Goal: Information Seeking & Learning: Learn about a topic

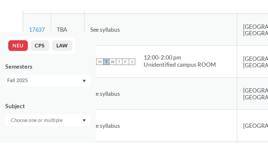
scroll to position [327, 0]
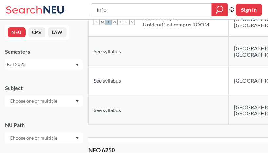
click at [158, 37] on td "S M T W T F S 12:00 - 2:00 pm Unidentified campus ROOM" at bounding box center [158, 21] width 140 height 29
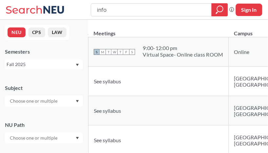
scroll to position [0, 0]
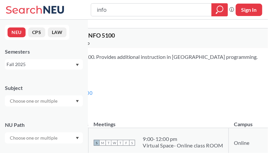
click at [48, 62] on div "Fall 2025" at bounding box center [41, 64] width 68 height 7
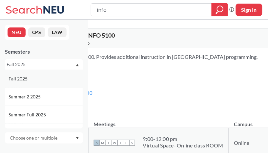
click at [44, 78] on div "Fall 2025" at bounding box center [46, 78] width 74 height 7
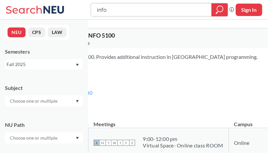
click at [214, 8] on div at bounding box center [219, 9] width 16 height 13
click at [221, 12] on icon "magnifying glass" at bounding box center [219, 9] width 8 height 9
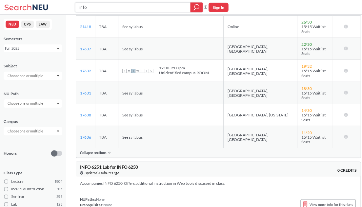
scroll to position [255, 0]
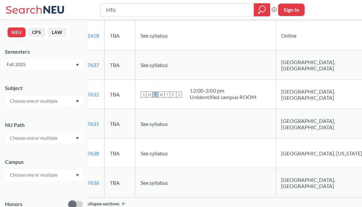
click at [60, 63] on div "Fall 2025" at bounding box center [41, 64] width 68 height 7
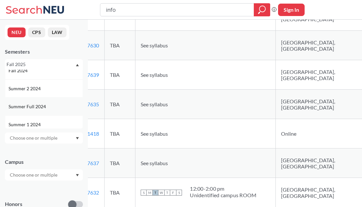
scroll to position [49, 0]
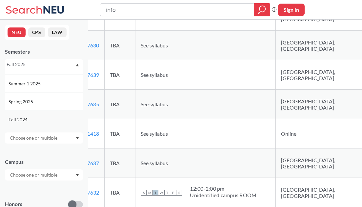
click at [39, 117] on div "Fall 2024" at bounding box center [46, 119] width 74 height 7
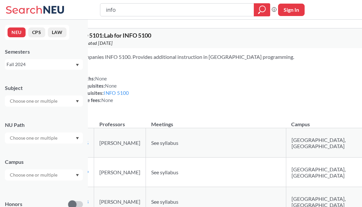
click at [54, 101] on input "text" at bounding box center [34, 101] width 55 height 8
type input "info"
click at [51, 109] on div "INFO ( 31 )" at bounding box center [46, 112] width 74 height 7
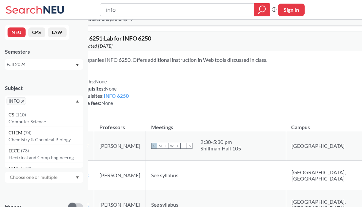
scroll to position [246, 0]
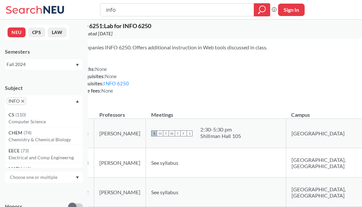
click at [76, 104] on div "INFO" at bounding box center [44, 102] width 78 height 13
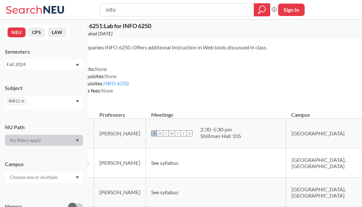
click at [73, 119] on div at bounding box center [44, 140] width 78 height 11
click at [59, 119] on input "text" at bounding box center [34, 178] width 55 height 8
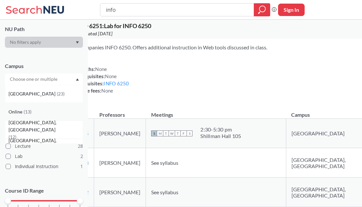
scroll to position [49, 0]
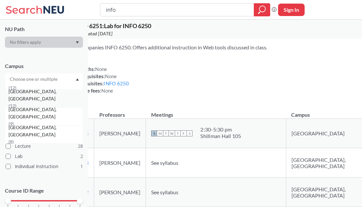
click at [39, 102] on span "[GEOGRAPHIC_DATA], [GEOGRAPHIC_DATA]" at bounding box center [46, 95] width 74 height 14
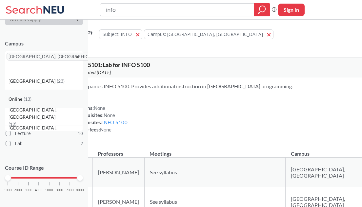
click at [53, 96] on div "Online ( 13 )" at bounding box center [46, 99] width 74 height 7
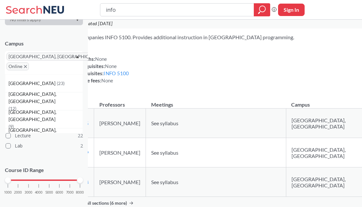
scroll to position [147, 0]
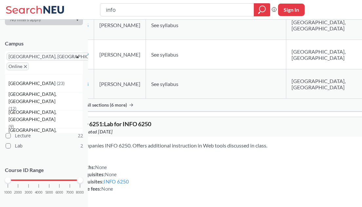
click at [122, 102] on div "Show all sections (6 more)" at bounding box center [268, 105] width 400 height 12
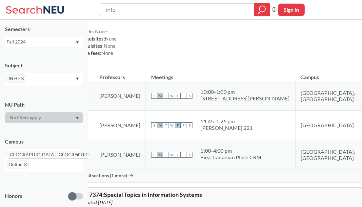
scroll to position [1032, 0]
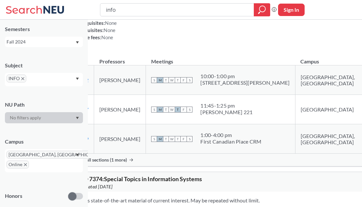
click at [174, 119] on div "Show all sections (1 more)" at bounding box center [268, 160] width 400 height 12
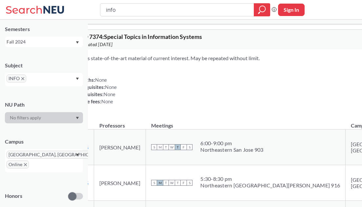
scroll to position [1326, 0]
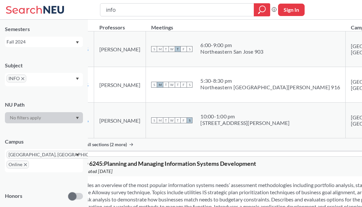
click at [224, 119] on div "Show all sections (2 more)" at bounding box center [268, 145] width 400 height 12
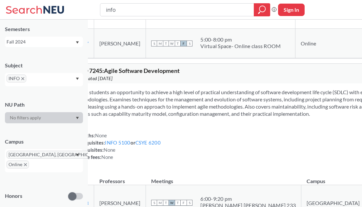
scroll to position [1719, 0]
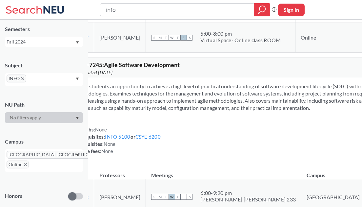
click at [44, 47] on div "NEU CPS LAW Semesters Fall 2024 Subject INFO NU [GEOGRAPHIC_DATA] [GEOGRAPHIC_D…" at bounding box center [44, 114] width 88 height 188
click at [45, 46] on div "Fall 2024" at bounding box center [44, 42] width 78 height 10
click at [46, 50] on div "Fall 2025" at bounding box center [44, 56] width 78 height 18
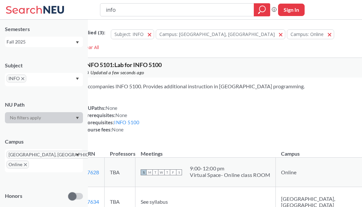
click at [24, 119] on icon "X to remove pill" at bounding box center [25, 164] width 3 height 3
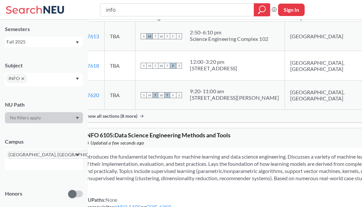
scroll to position [1179, 0]
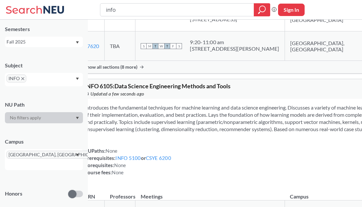
click at [198, 73] on div "Show all sections (8 more)" at bounding box center [268, 67] width 379 height 12
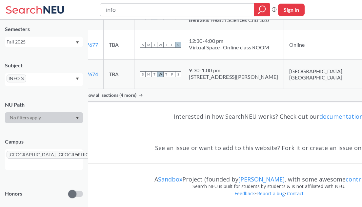
scroll to position [2268, 0]
click at [165, 98] on div "Show all sections (4 more)" at bounding box center [268, 95] width 381 height 12
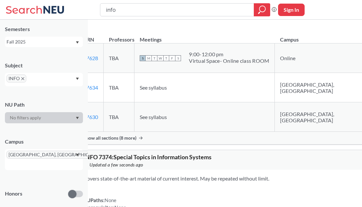
scroll to position [98, 0]
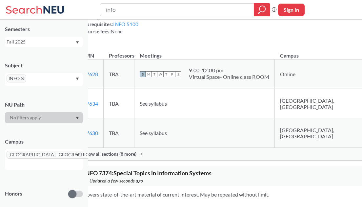
click at [156, 119] on div "Show all sections (8 more)" at bounding box center [268, 154] width 381 height 12
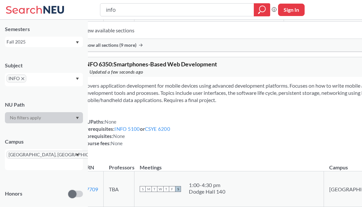
scroll to position [2014, 0]
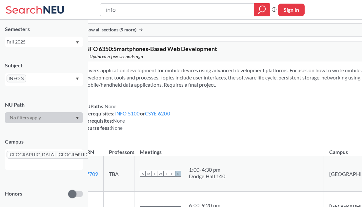
click at [136, 33] on span "Show all sections (9 more)" at bounding box center [109, 30] width 53 height 6
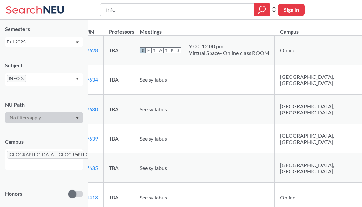
scroll to position [0, 0]
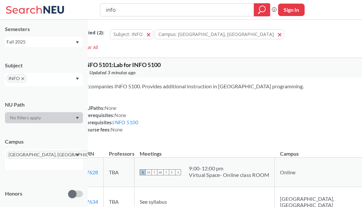
click at [106, 119] on icon "X to remove pill" at bounding box center [107, 155] width 3 height 3
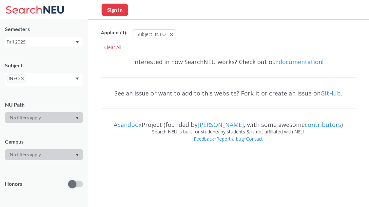
click at [33, 119] on div at bounding box center [44, 154] width 78 height 11
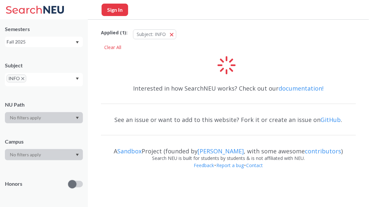
click at [33, 119] on div at bounding box center [44, 154] width 78 height 11
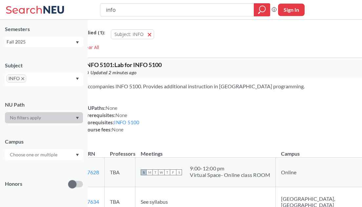
click at [47, 119] on input "text" at bounding box center [34, 155] width 55 height 8
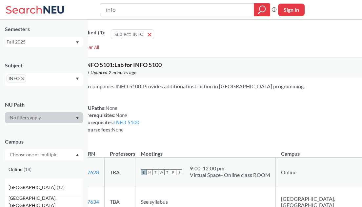
click at [37, 119] on div "Online ( 18 )" at bounding box center [44, 169] width 78 height 18
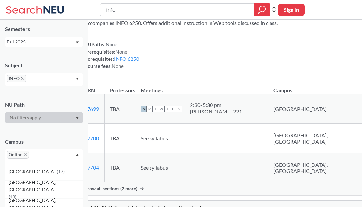
scroll to position [295, 0]
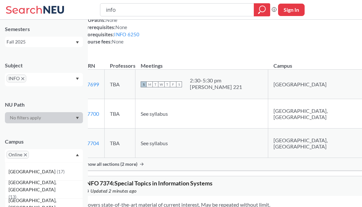
click at [134, 119] on span "Show all sections (2 more)" at bounding box center [110, 164] width 53 height 6
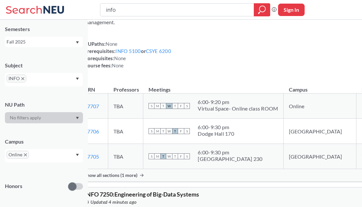
scroll to position [2112, 0]
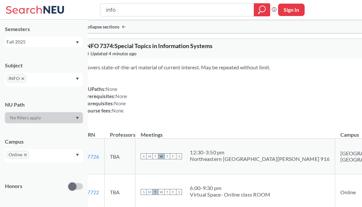
scroll to position [540, 0]
